Goal: Understand process/instructions: Learn how to perform a task or action

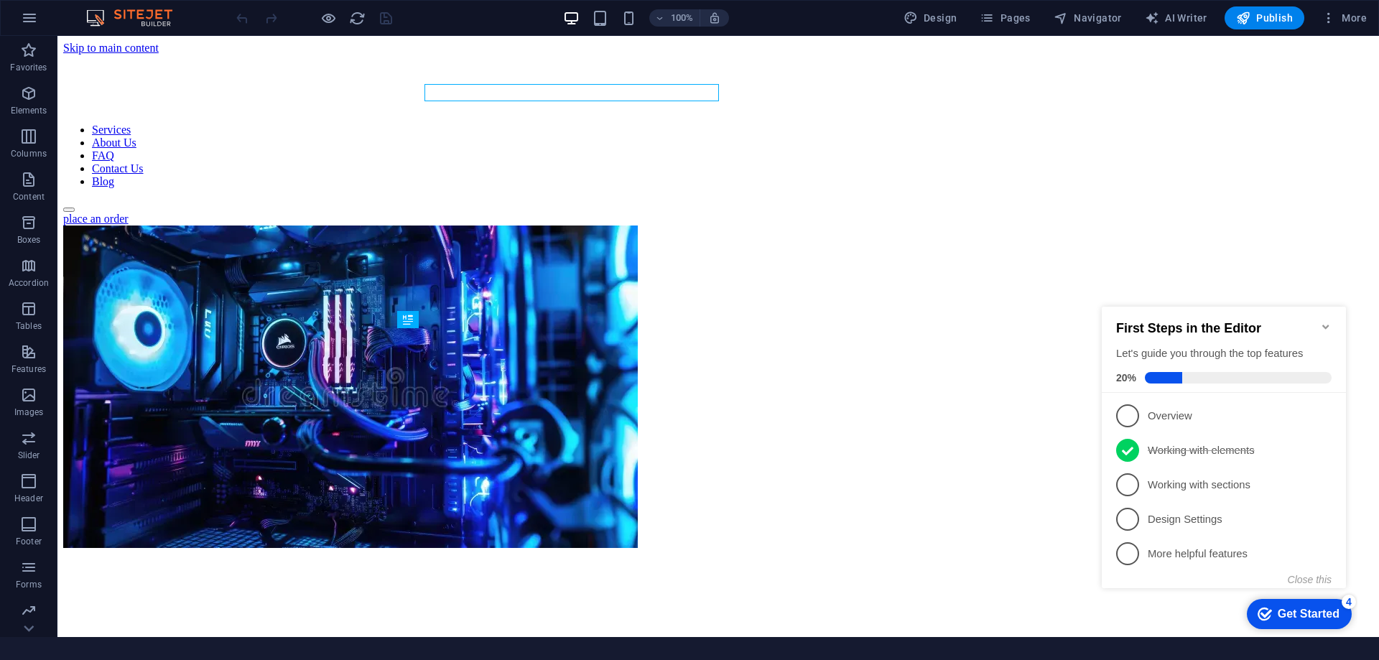
scroll to position [669, 0]
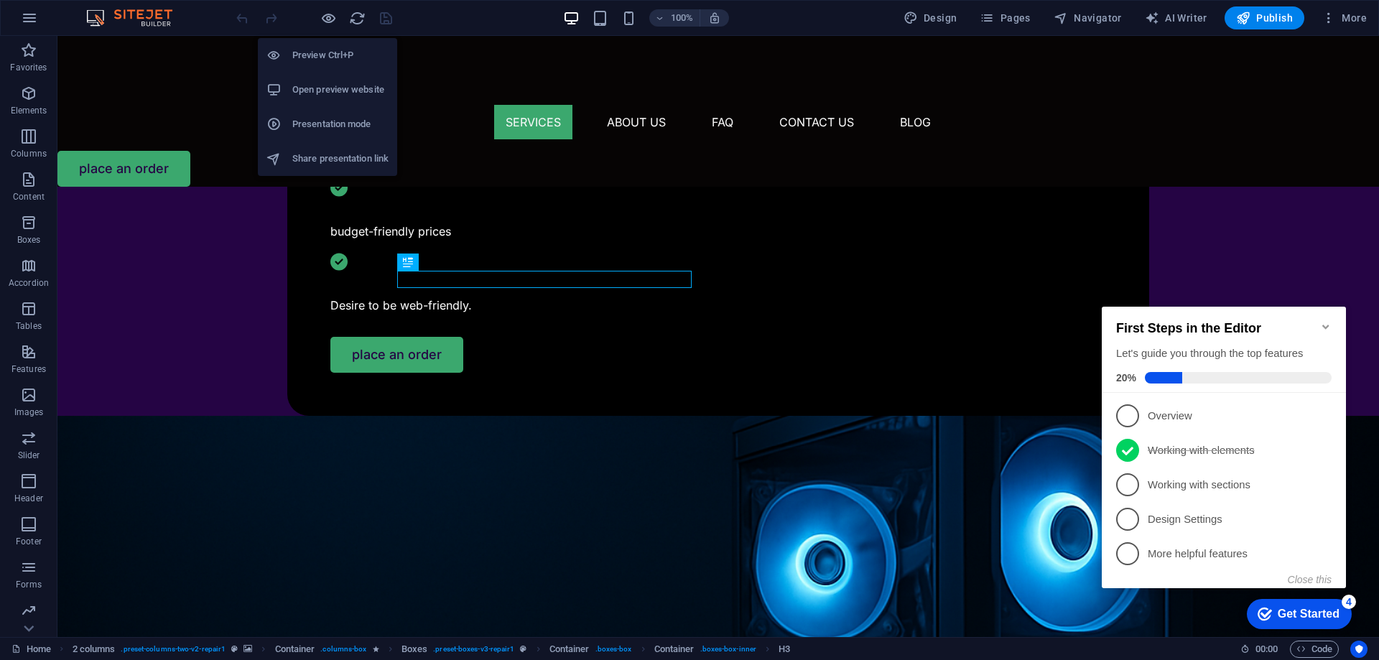
click at [326, 86] on h6 "Open preview website" at bounding box center [340, 89] width 96 height 17
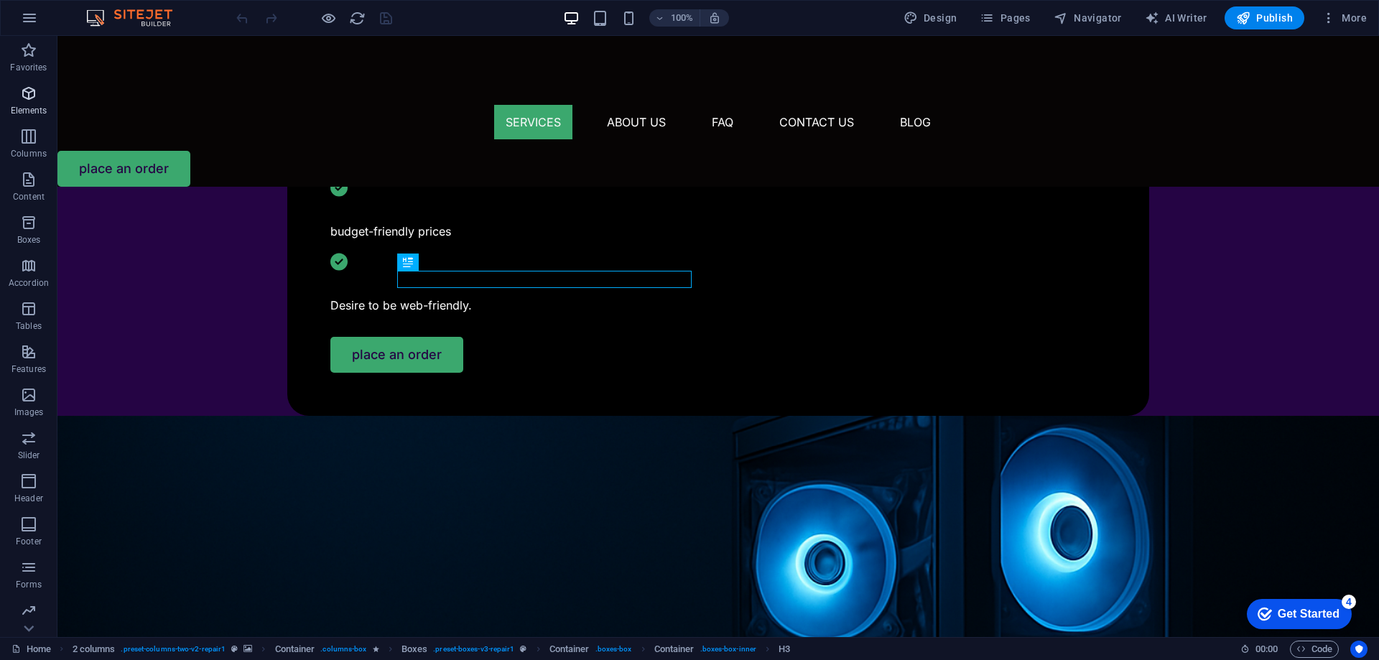
click at [32, 91] on icon "button" at bounding box center [28, 93] width 17 height 17
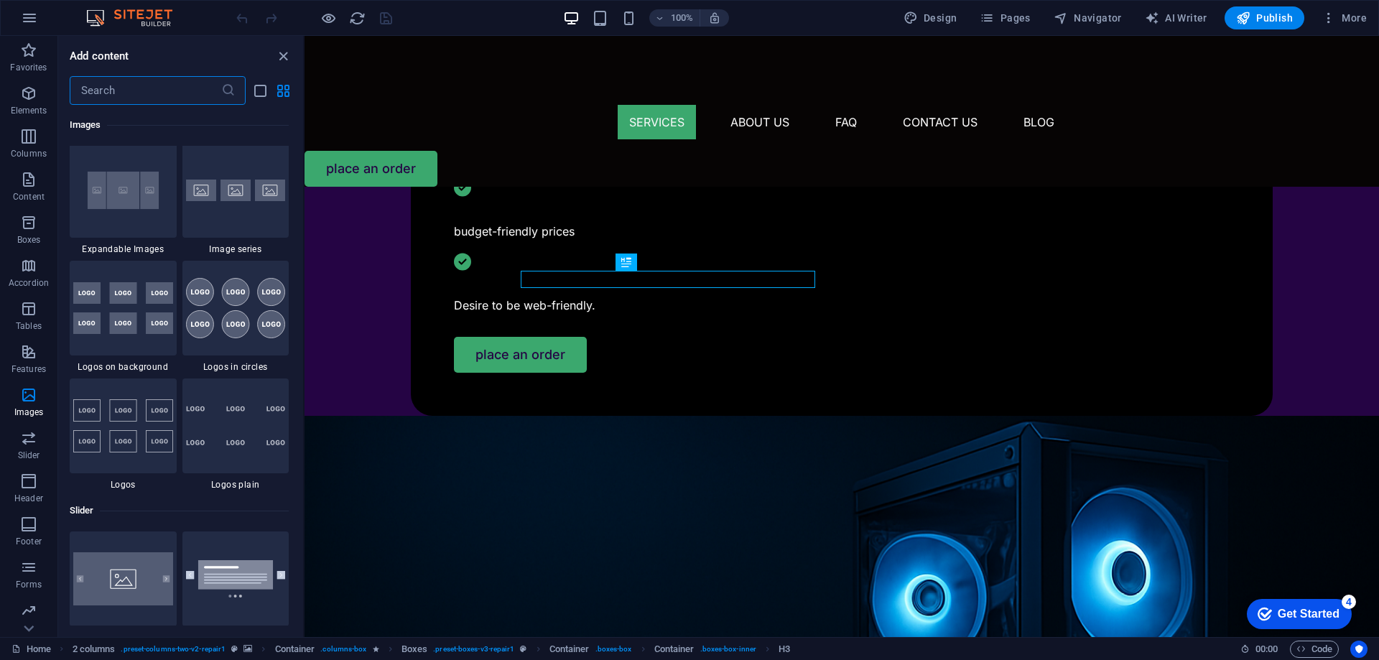
scroll to position [8045, 0]
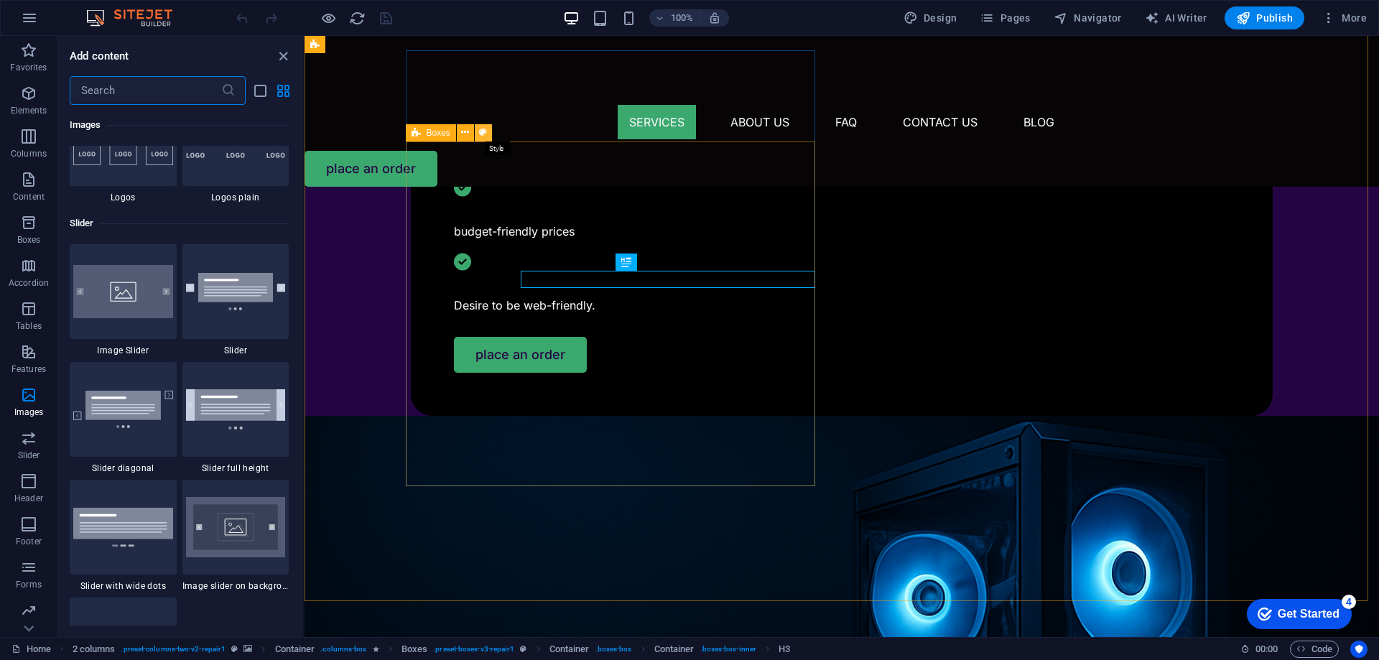
click at [480, 127] on icon at bounding box center [483, 132] width 8 height 15
select select "rem"
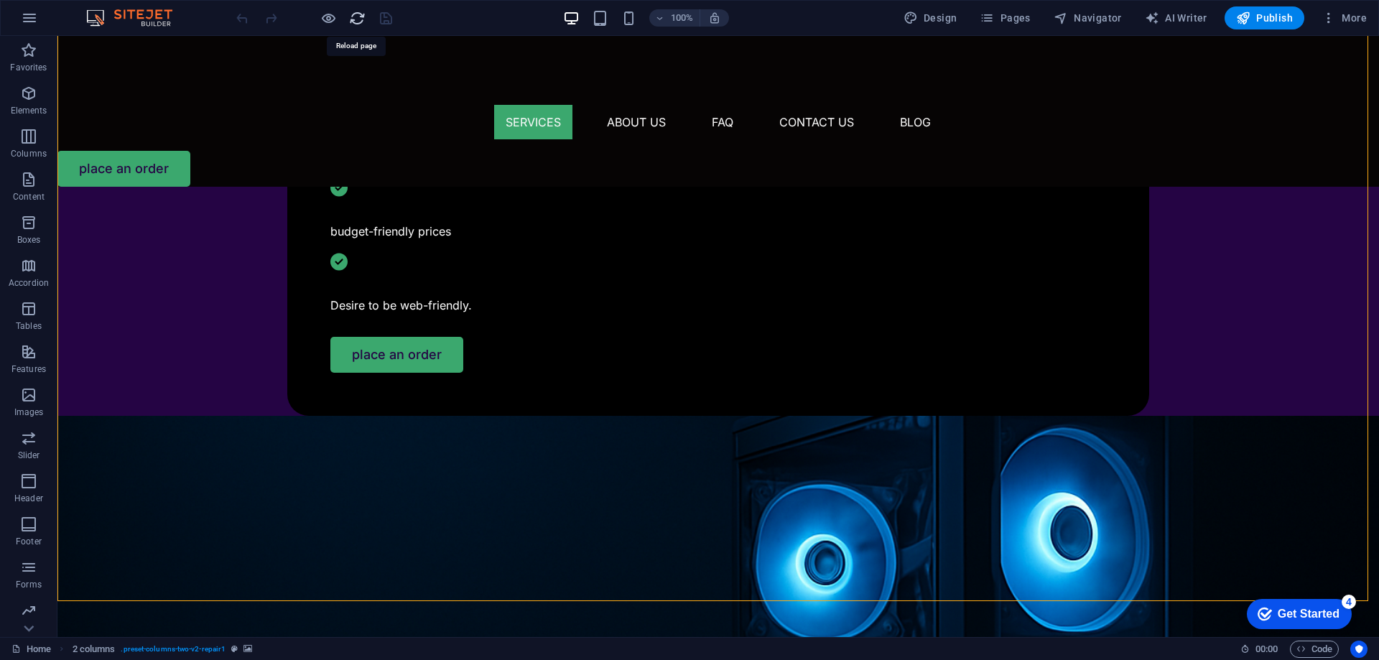
click at [357, 20] on icon "reload" at bounding box center [357, 18] width 17 height 17
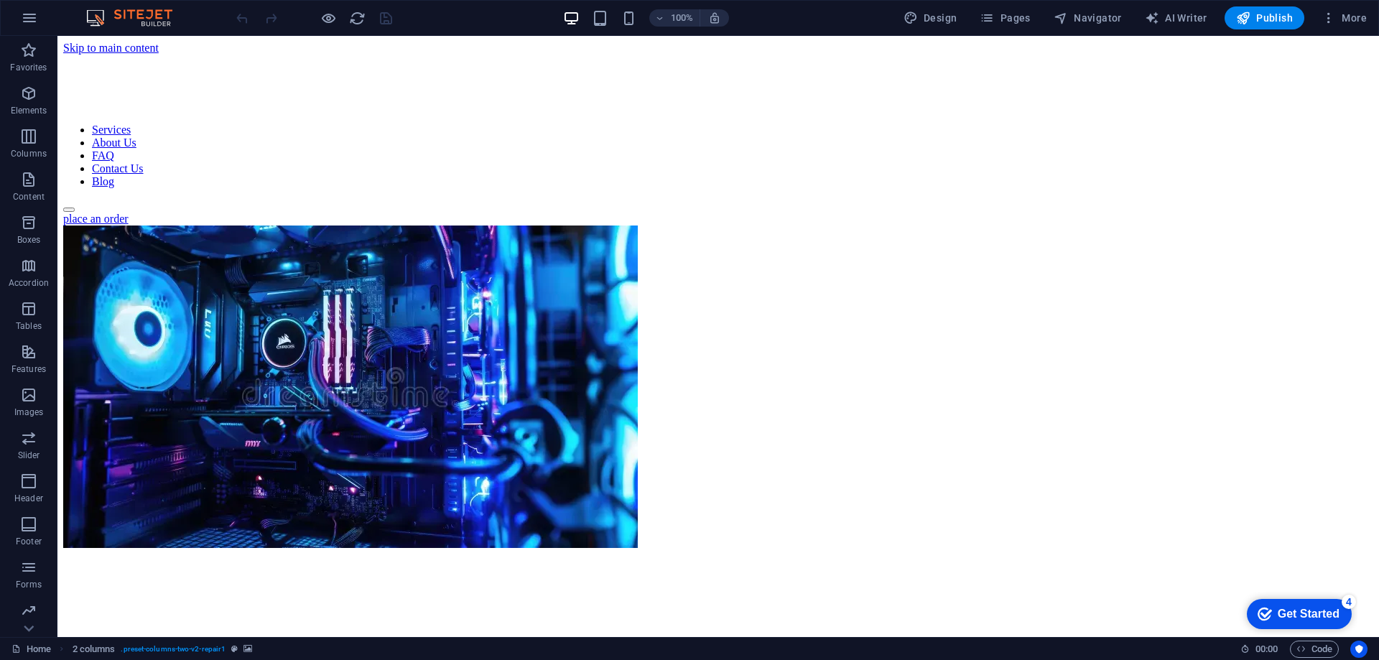
scroll to position [0, 0]
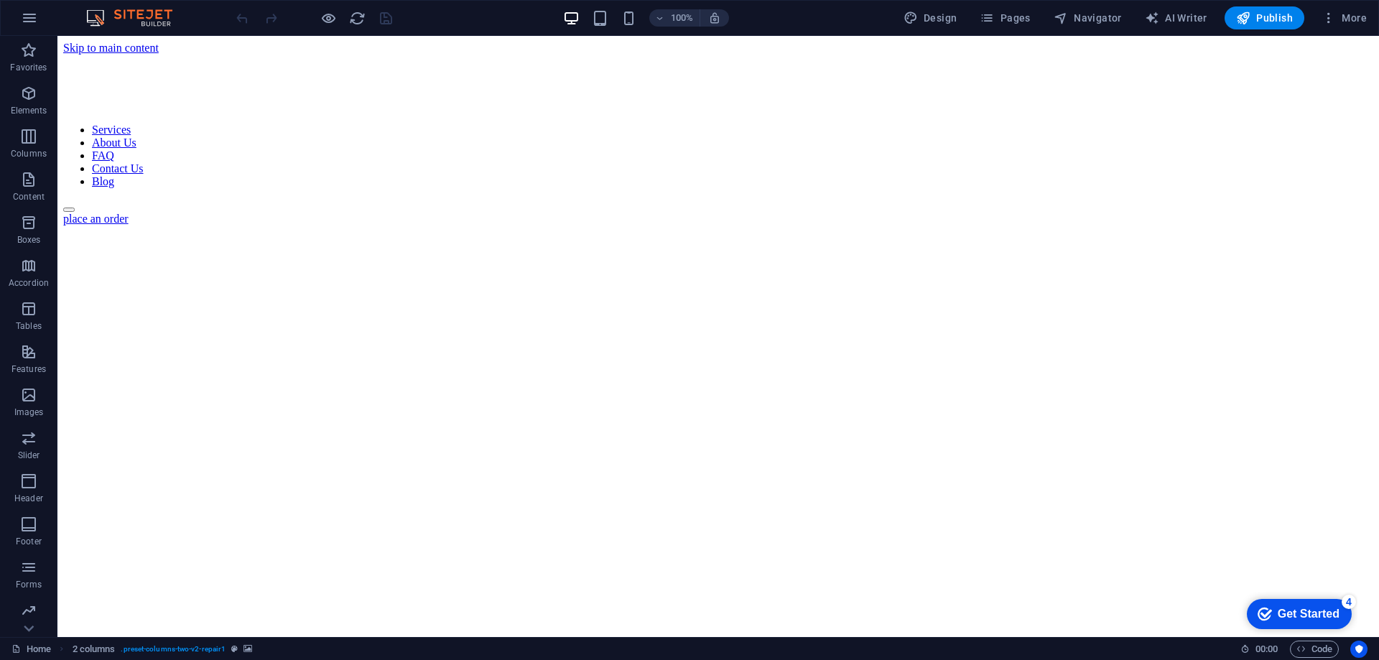
click at [1291, 605] on div "checkmark Get Started 4" at bounding box center [1299, 614] width 105 height 30
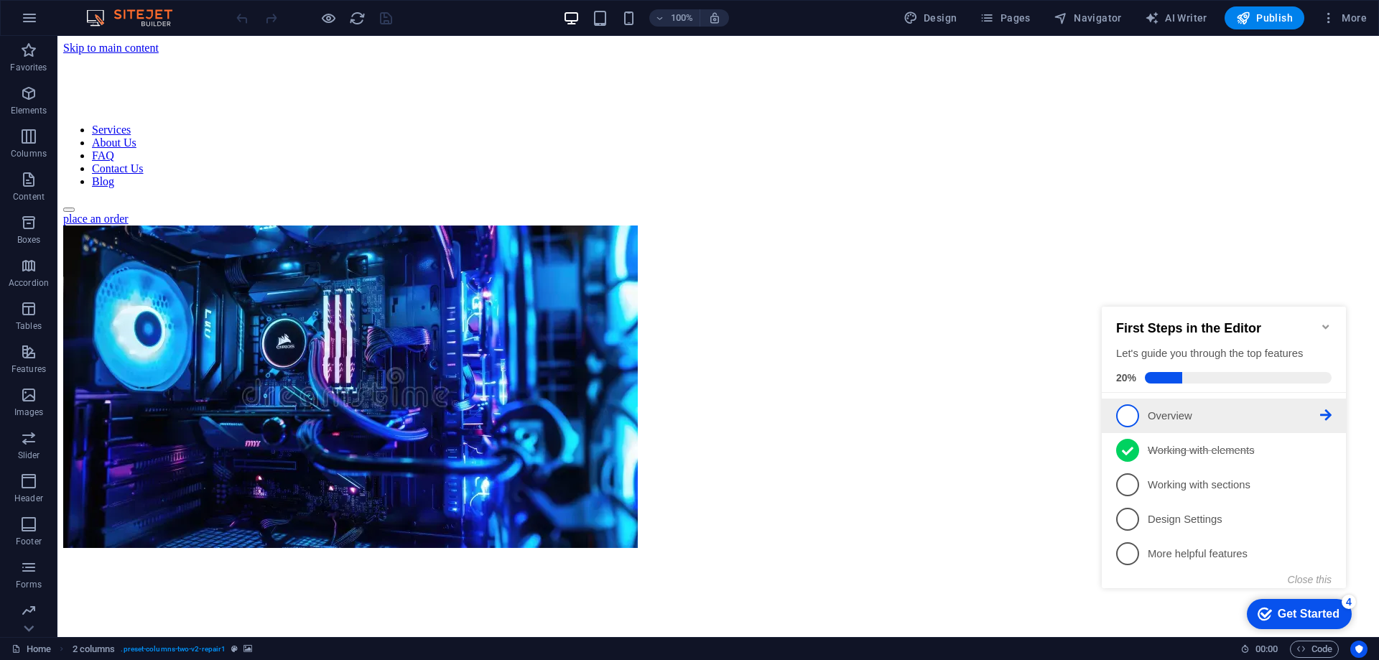
click at [1170, 415] on p "Overview - incomplete" at bounding box center [1234, 416] width 172 height 15
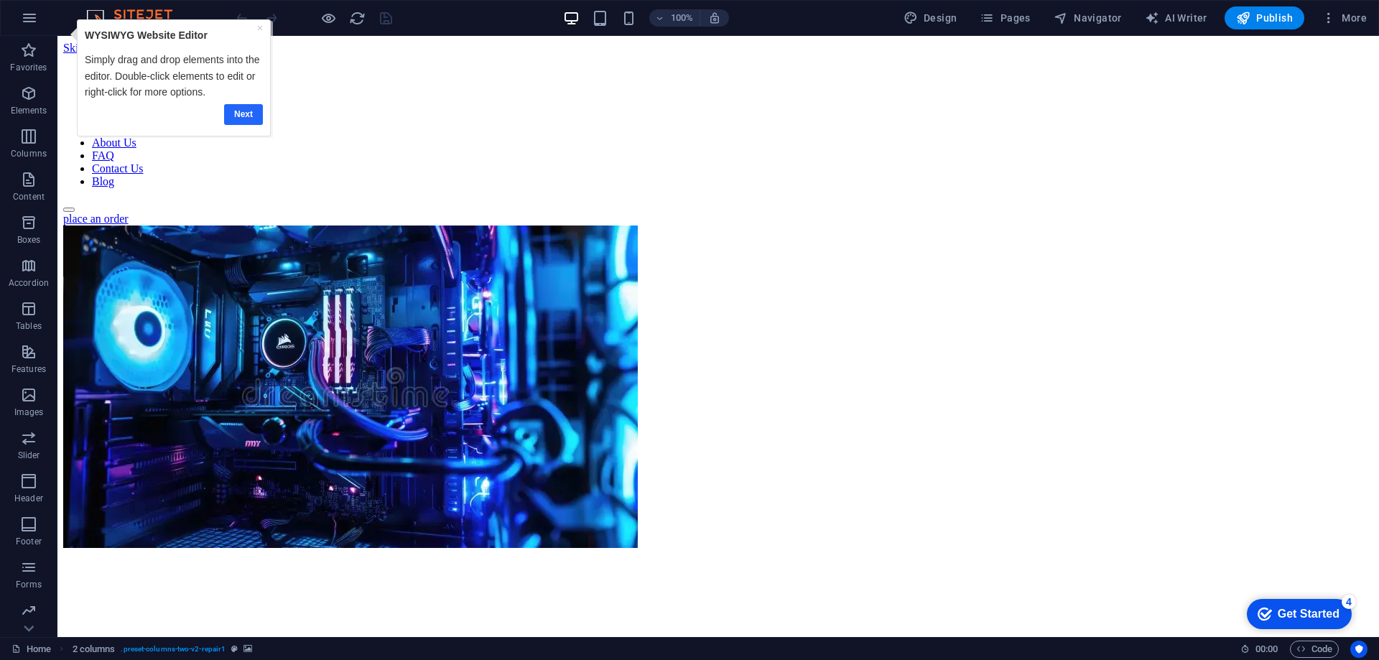
click at [245, 111] on link "Next" at bounding box center [243, 114] width 39 height 21
